Goal: Download file/media

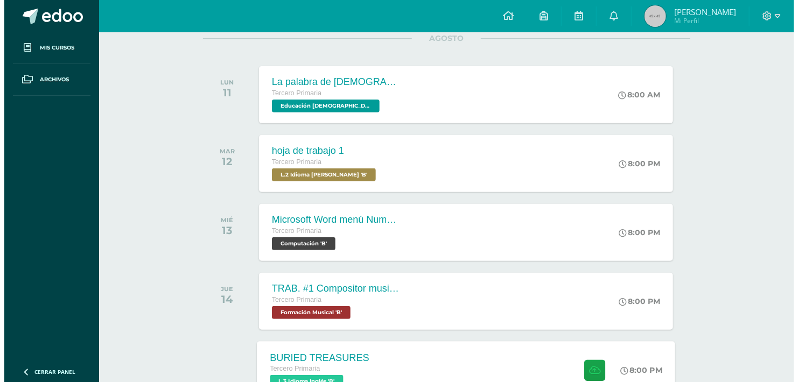
scroll to position [108, 0]
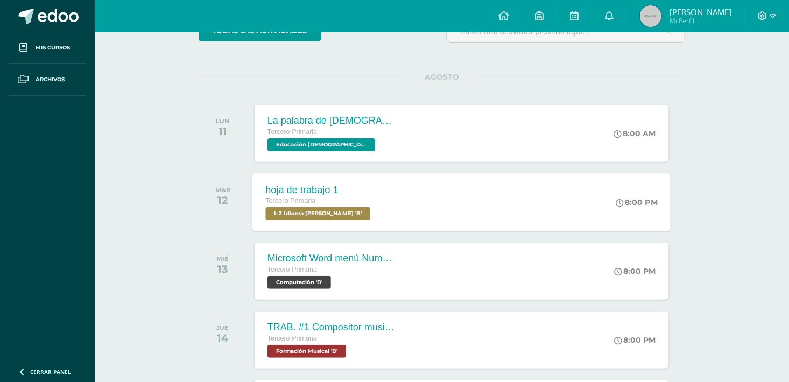
click at [323, 193] on div "hoja de trabajo 1" at bounding box center [319, 189] width 108 height 11
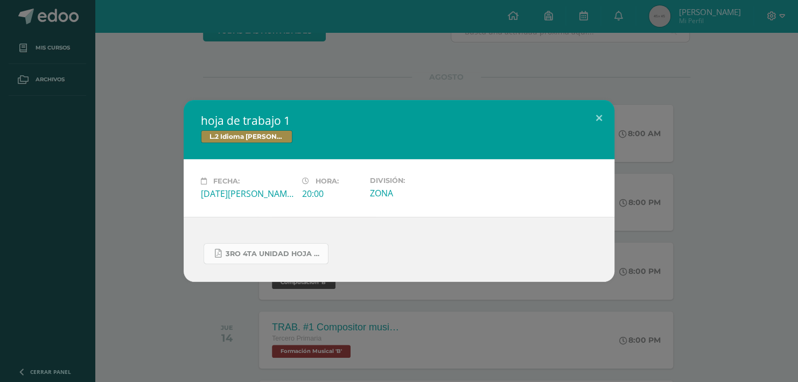
click at [251, 254] on span "3ro 4ta unidad hoja de trabajo.pdf" at bounding box center [274, 254] width 97 height 9
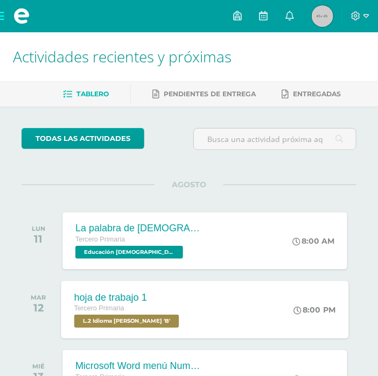
click at [130, 297] on div "hoja de trabajo 1" at bounding box center [128, 297] width 108 height 11
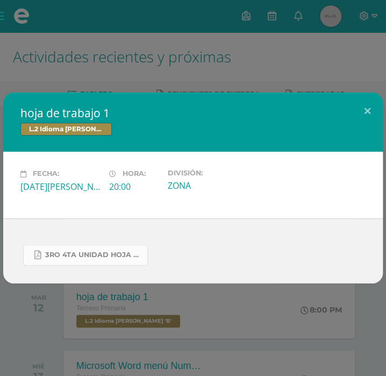
click at [104, 264] on link "3ro 4ta unidad hoja de trabajo.pdf" at bounding box center [85, 255] width 125 height 21
